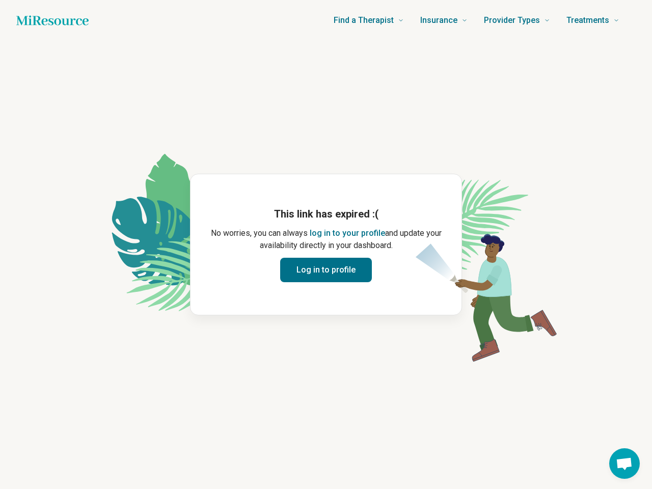
click at [326, 244] on p "No worries, you can always log in to your profile and update your availability …" at bounding box center [326, 239] width 238 height 24
click at [346, 233] on button "log in to your profile" at bounding box center [347, 233] width 75 height 12
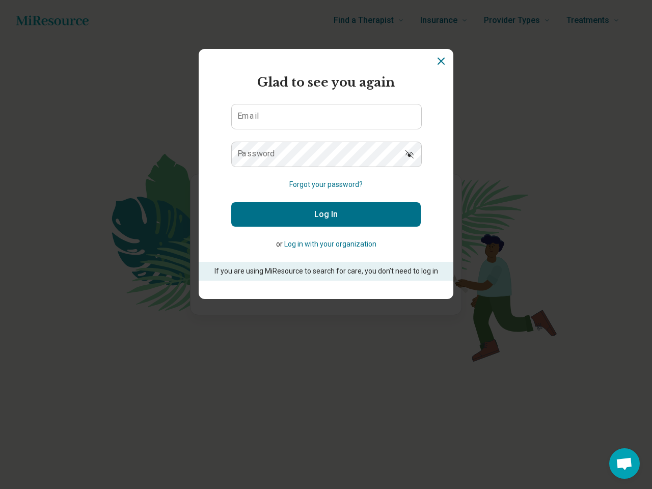
click at [326, 270] on p "If you are using MiResource to search for care, you don’t need to log in" at bounding box center [326, 271] width 226 height 11
click at [624, 463] on div "Miresource logo Glad to see you again Email Password Forgot your password? Log …" at bounding box center [326, 244] width 652 height 489
